Goal: Use online tool/utility: Utilize a website feature to perform a specific function

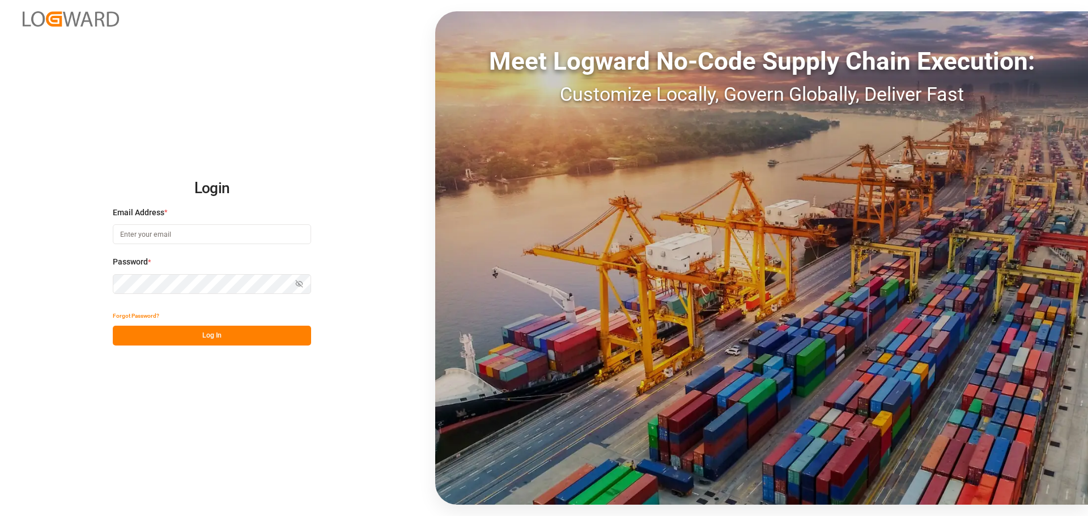
click at [161, 224] on input at bounding box center [212, 234] width 198 height 20
type input "[PERSON_NAME][EMAIL_ADDRESS][PERSON_NAME][DOMAIN_NAME]"
click at [163, 343] on button "Log In" at bounding box center [212, 336] width 198 height 20
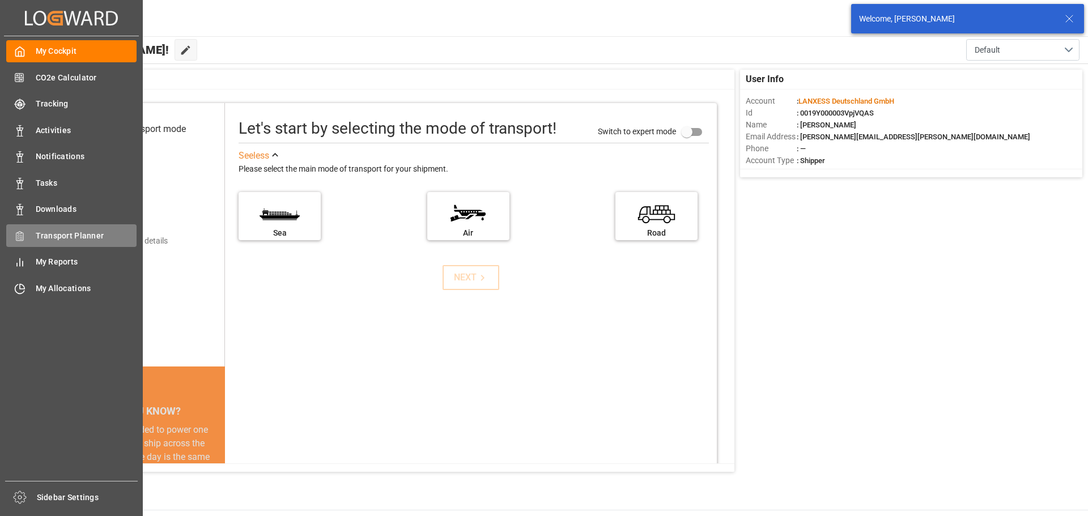
click at [41, 239] on span "Transport Planner" at bounding box center [86, 236] width 101 height 12
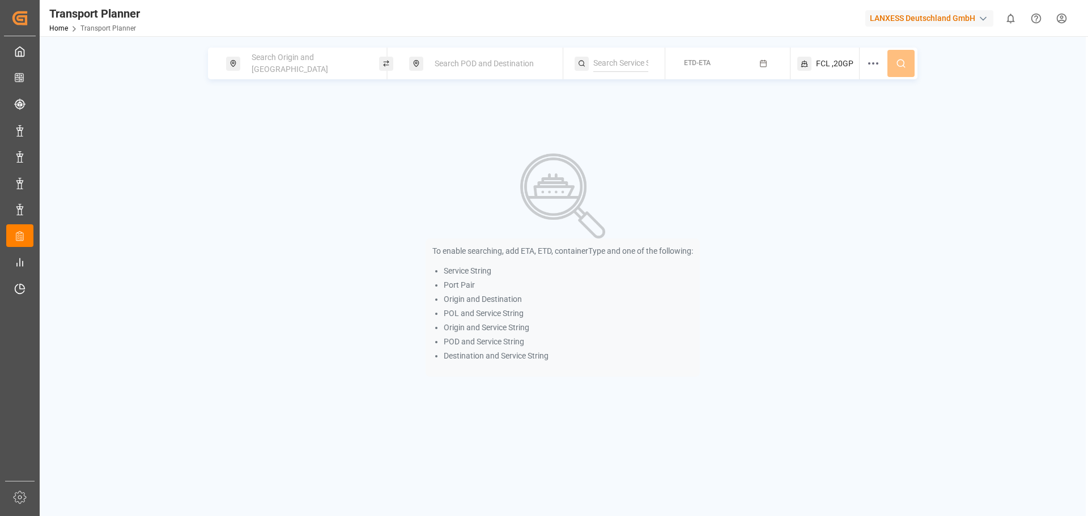
click at [321, 60] on span "Search Origin and [GEOGRAPHIC_DATA]" at bounding box center [290, 63] width 77 height 21
click at [266, 146] on input at bounding box center [296, 154] width 114 height 17
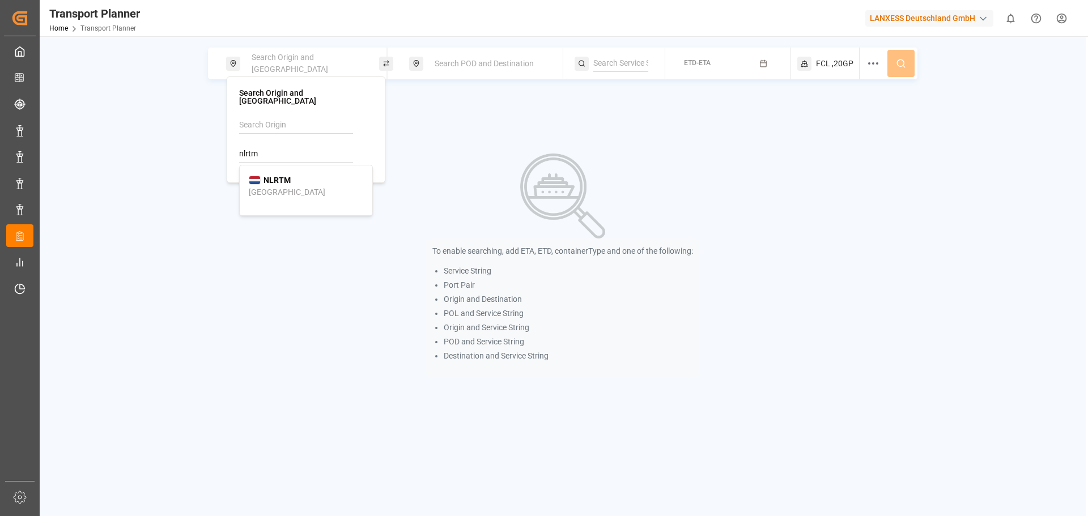
click at [326, 184] on div "NLRTM [GEOGRAPHIC_DATA]" at bounding box center [306, 187] width 114 height 24
type input "NLRTM"
click at [457, 67] on span "Search POD and Destination" at bounding box center [484, 63] width 99 height 9
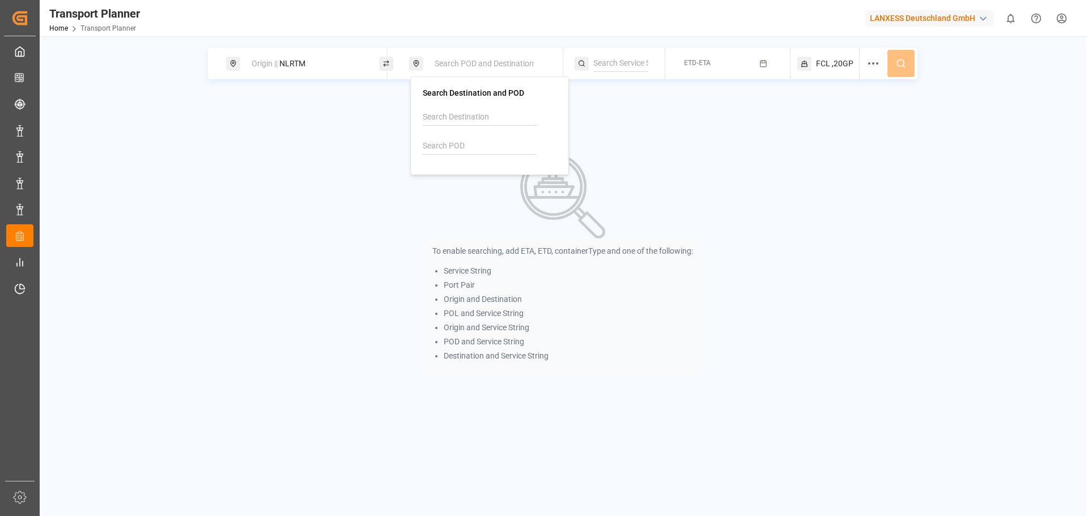
click at [479, 148] on input at bounding box center [480, 146] width 114 height 17
click at [470, 172] on b "INNSA" at bounding box center [459, 172] width 24 height 9
type input "INNSA"
click at [725, 59] on button "ETD-ETA" at bounding box center [727, 64] width 111 height 22
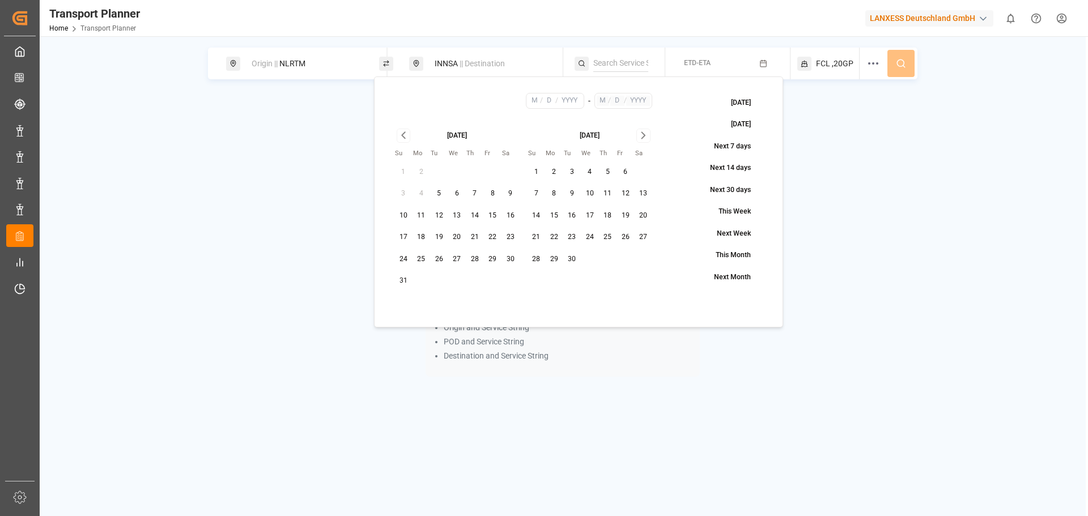
click at [579, 176] on button "3" at bounding box center [572, 172] width 18 height 18
type input "9"
type input "3"
type input "2025"
click at [639, 139] on icon "Go to next month" at bounding box center [643, 136] width 13 height 14
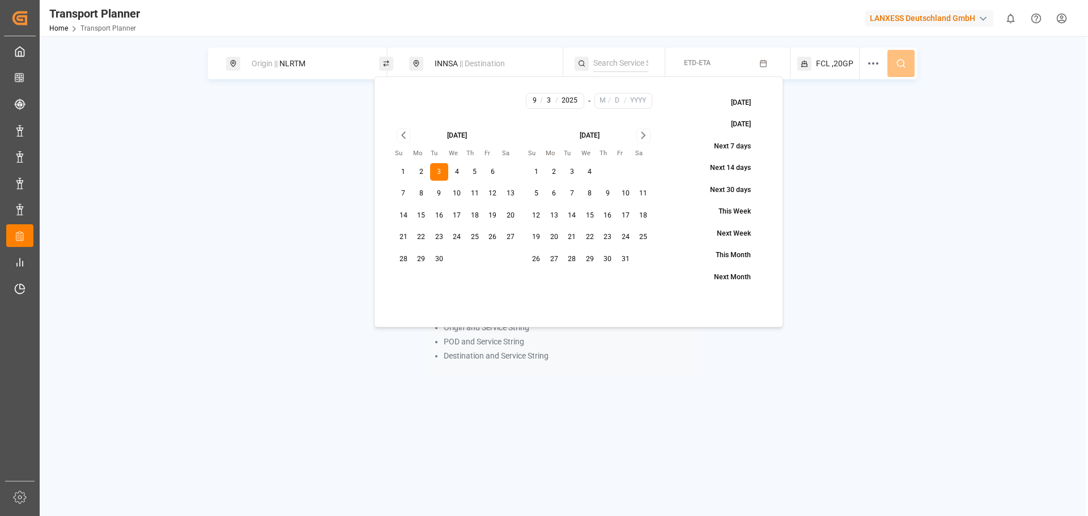
click at [639, 139] on icon "Go to next month" at bounding box center [643, 136] width 13 height 14
click at [579, 261] on button "30" at bounding box center [572, 259] width 18 height 18
type input "12"
type input "30"
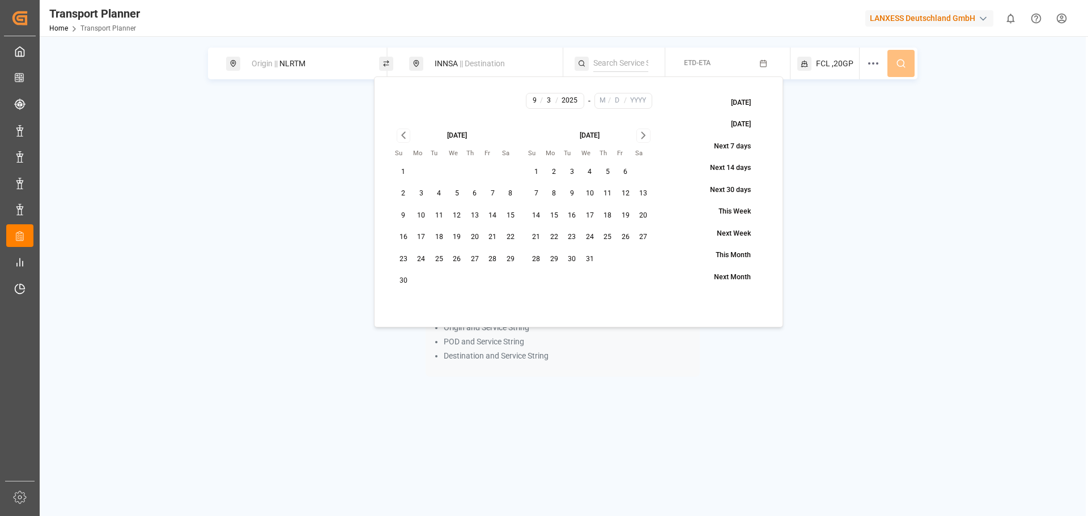
type input "2025"
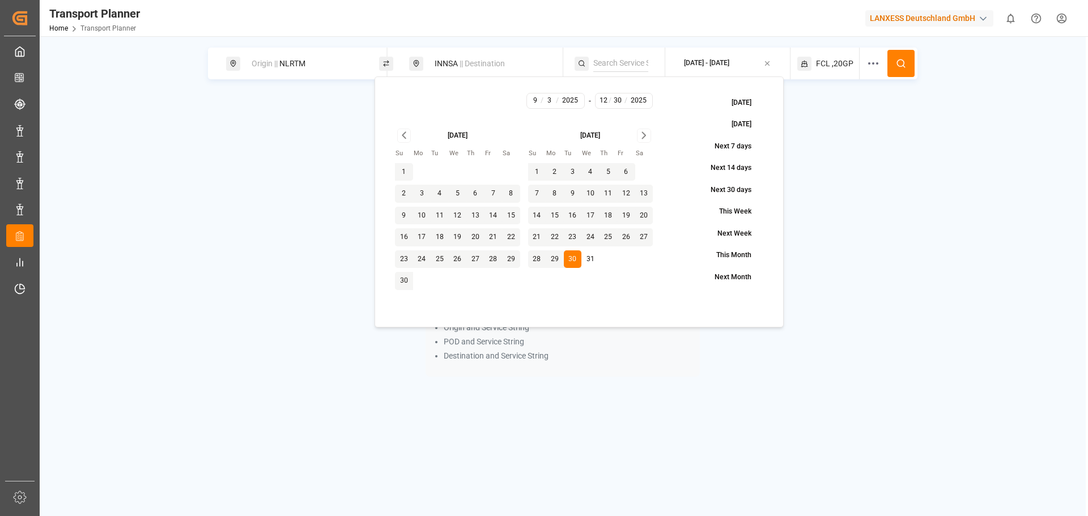
drag, startPoint x: 826, startPoint y: 69, endPoint x: 829, endPoint y: 77, distance: 9.0
click at [826, 68] on span "FCL" at bounding box center [823, 64] width 14 height 12
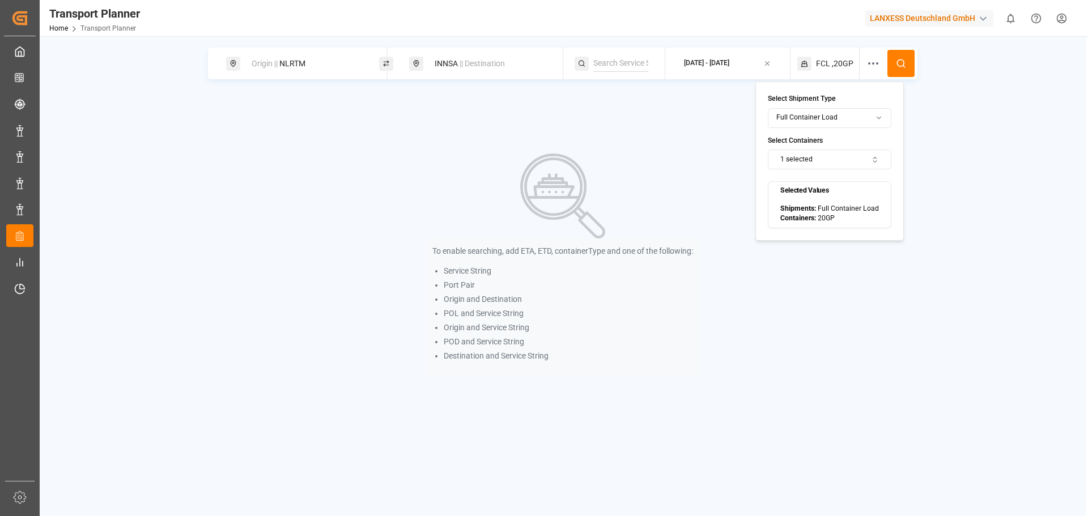
click at [895, 69] on button at bounding box center [900, 63] width 27 height 27
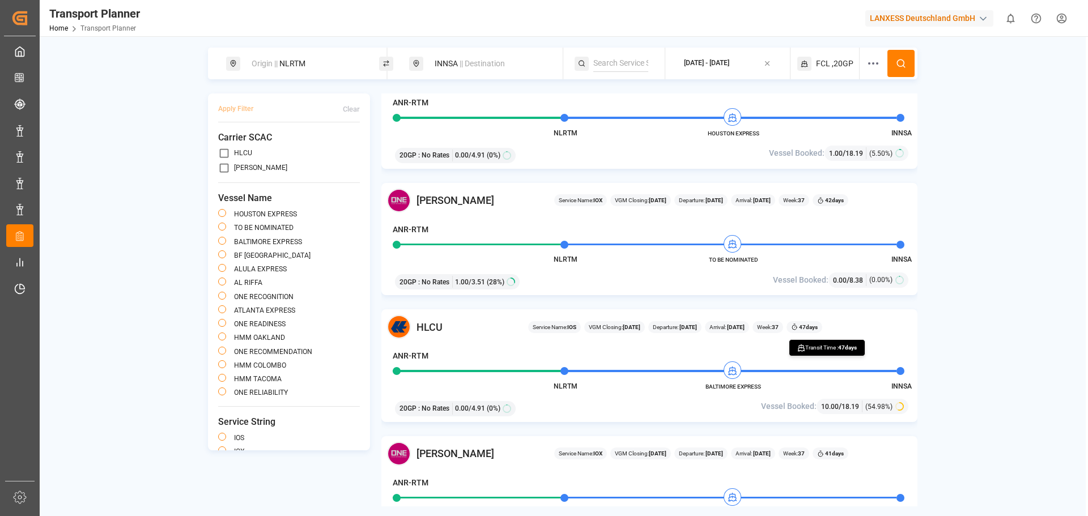
scroll to position [57, 0]
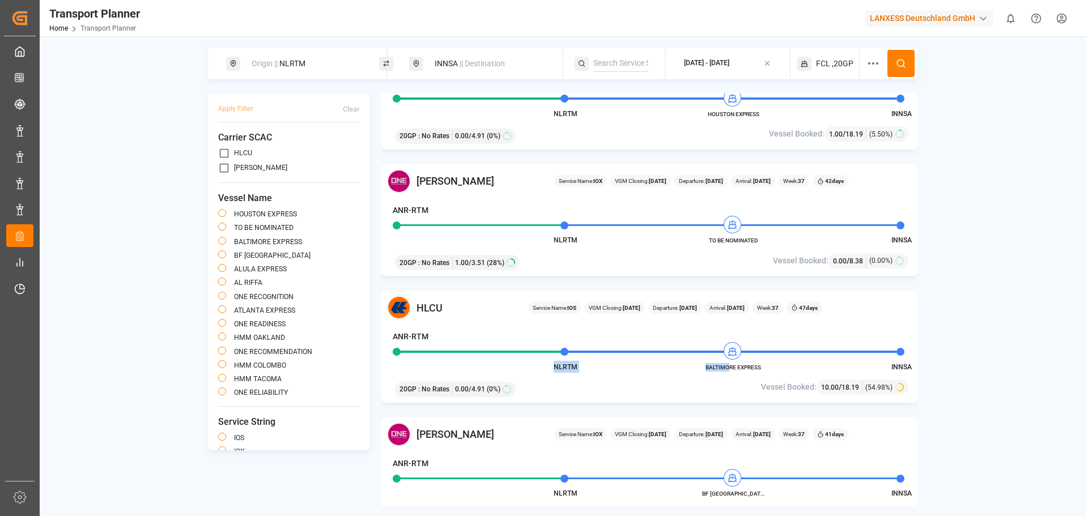
drag, startPoint x: 768, startPoint y: 365, endPoint x: 729, endPoint y: 368, distance: 39.8
click at [729, 368] on div "HLCU Service Name: IOS VGM Closing: [DATE] Departure: [DATE] Arrival: [DATE] We…" at bounding box center [649, 346] width 536 height 113
click at [729, 368] on span "BALTIMORE EXPRESS" at bounding box center [733, 367] width 62 height 9
drag, startPoint x: 761, startPoint y: 367, endPoint x: 706, endPoint y: 368, distance: 55.6
click at [706, 368] on span "BALTIMORE EXPRESS" at bounding box center [733, 367] width 62 height 9
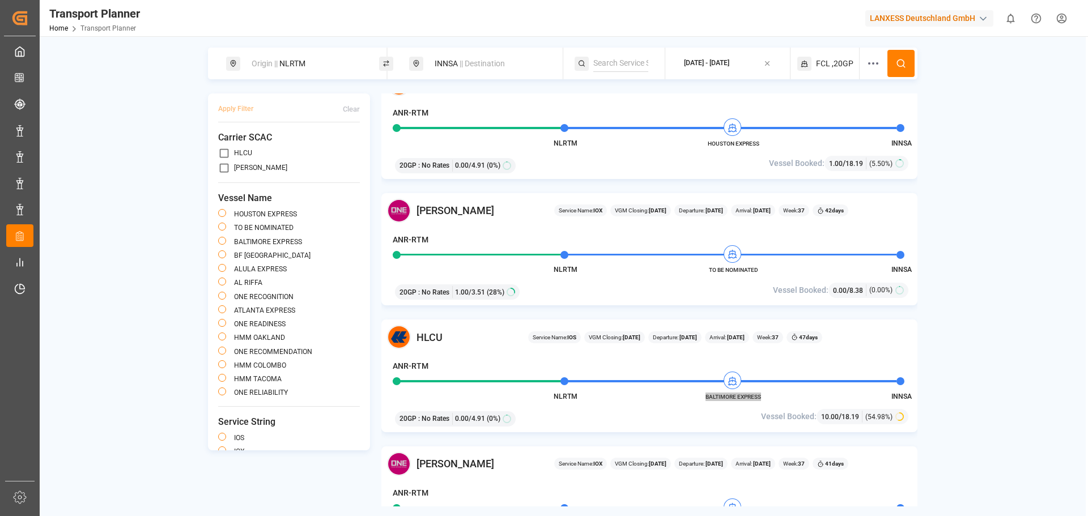
scroll to position [0, 0]
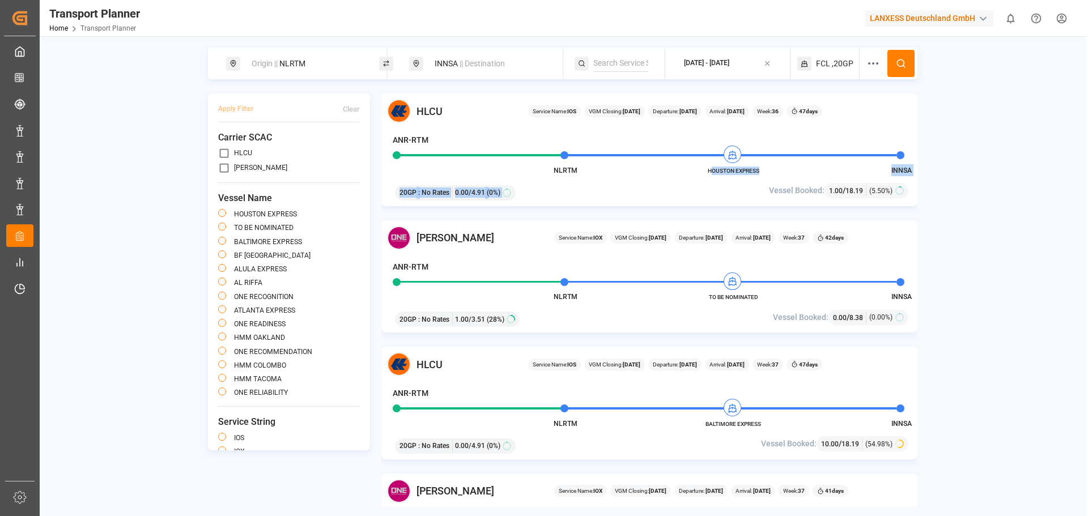
drag, startPoint x: 755, startPoint y: 172, endPoint x: 710, endPoint y: 169, distance: 45.4
click at [710, 169] on div "HLCU Service Name: IOS VGM Closing: [DATE] Departure: [DATE] Arrival: [DATE] We…" at bounding box center [649, 150] width 536 height 113
click at [710, 169] on span "HOUSTON EXPRESS" at bounding box center [733, 171] width 62 height 9
drag, startPoint x: 707, startPoint y: 169, endPoint x: 759, endPoint y: 170, distance: 52.1
click at [759, 170] on span "HOUSTON EXPRESS" at bounding box center [733, 171] width 62 height 9
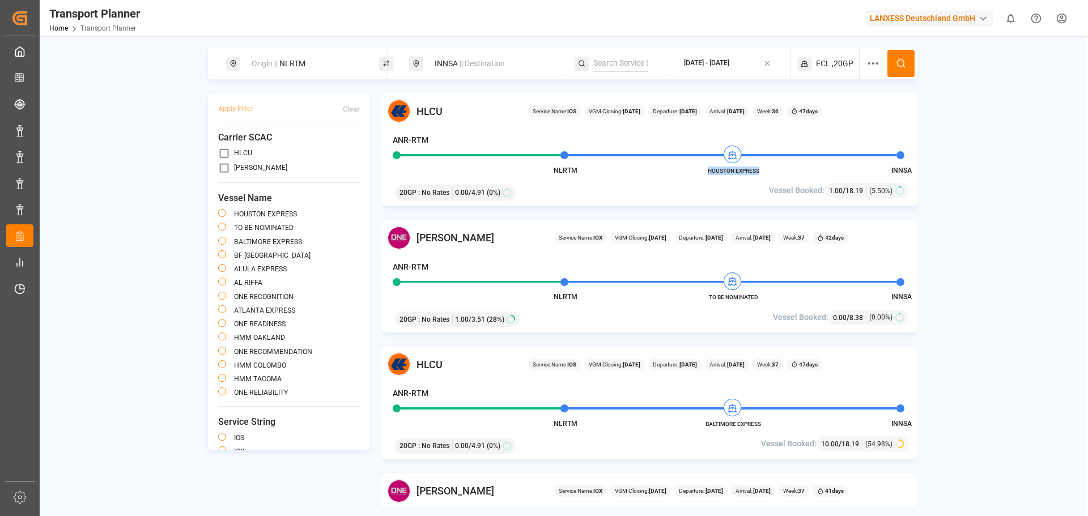
copy span "HOUSTON EXPRESS"
